Goal: Task Accomplishment & Management: Use online tool/utility

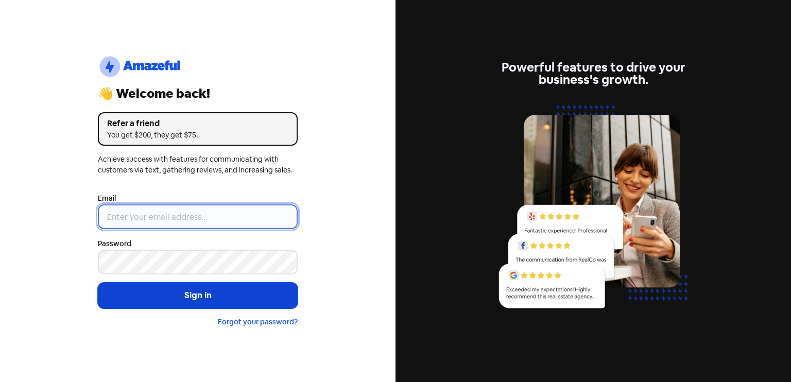
type input "[EMAIL_ADDRESS][DOMAIN_NAME]"
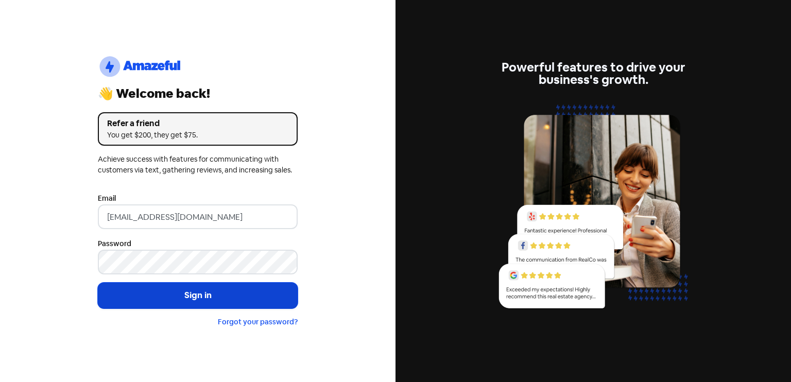
click at [196, 291] on button "Sign in" at bounding box center [198, 296] width 200 height 26
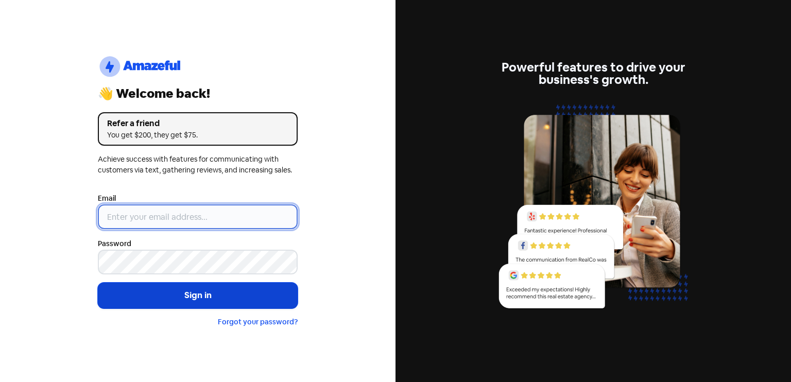
type input "[EMAIL_ADDRESS][DOMAIN_NAME]"
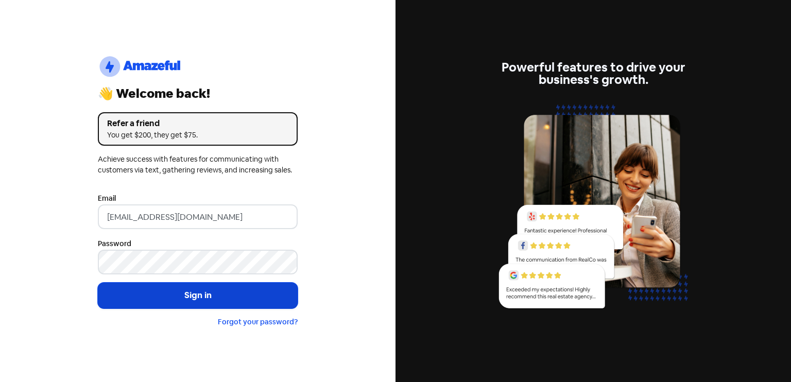
click at [167, 302] on button "Sign in" at bounding box center [198, 296] width 200 height 26
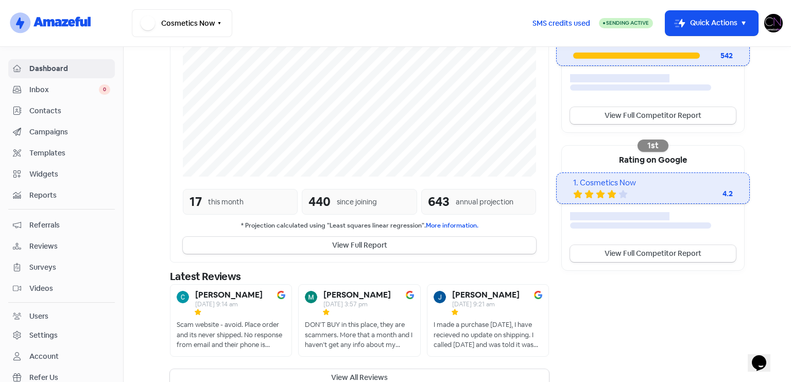
scroll to position [249, 0]
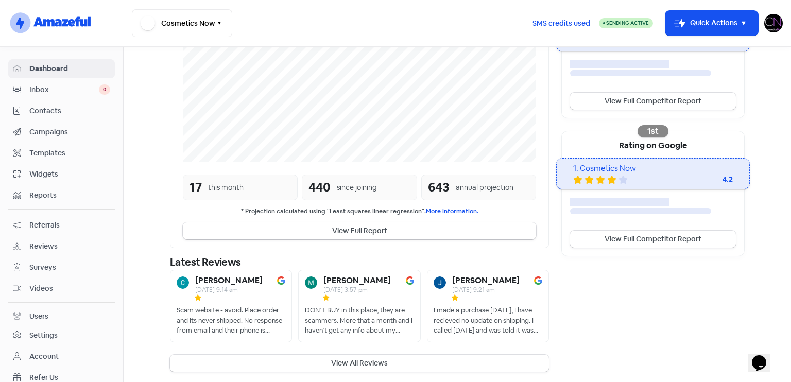
click at [66, 245] on span "Reviews" at bounding box center [69, 246] width 81 height 11
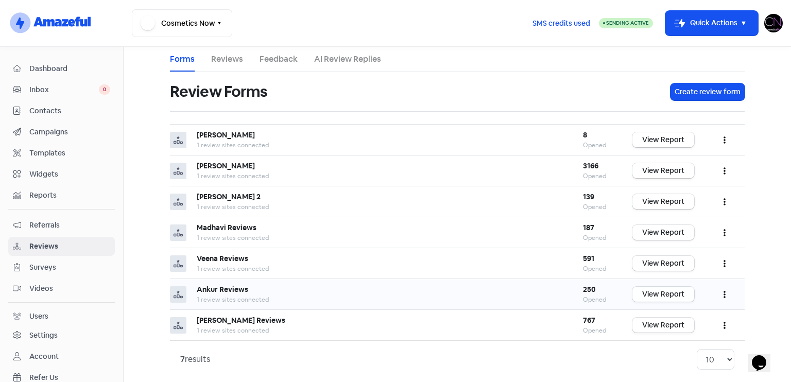
click at [682, 289] on link "View Report" at bounding box center [664, 294] width 62 height 15
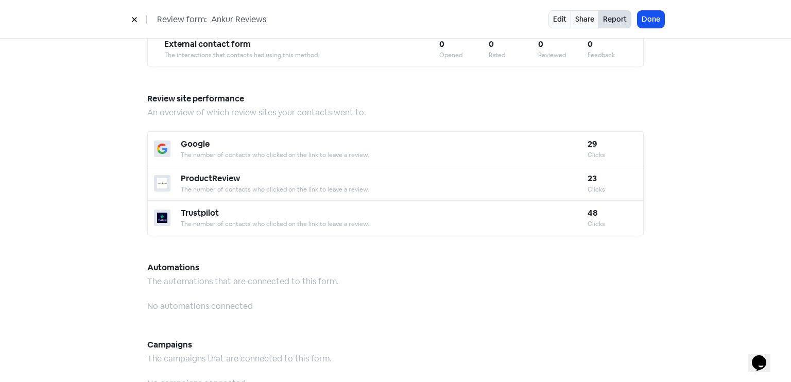
scroll to position [902, 0]
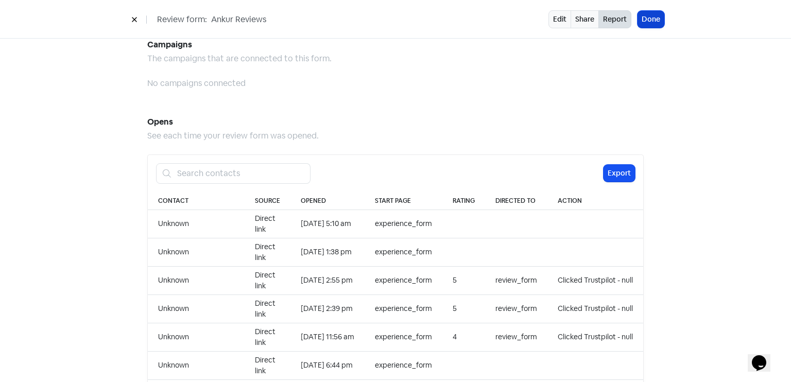
click at [651, 20] on button "Done" at bounding box center [651, 19] width 27 height 17
